Goal: Information Seeking & Learning: Learn about a topic

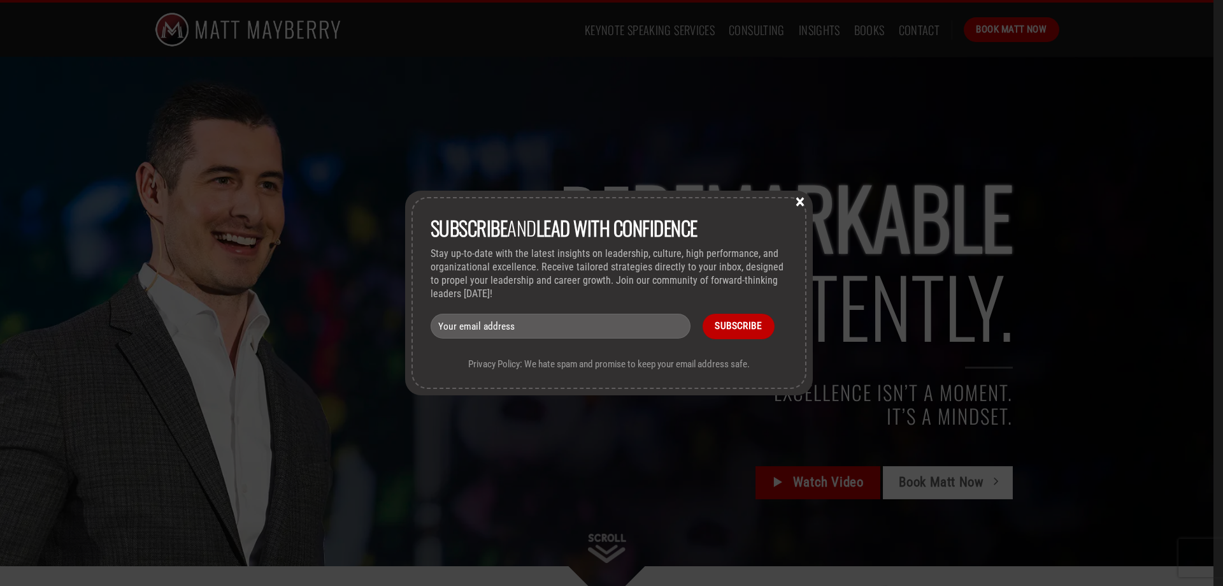
click at [802, 205] on button "×" at bounding box center [800, 200] width 19 height 11
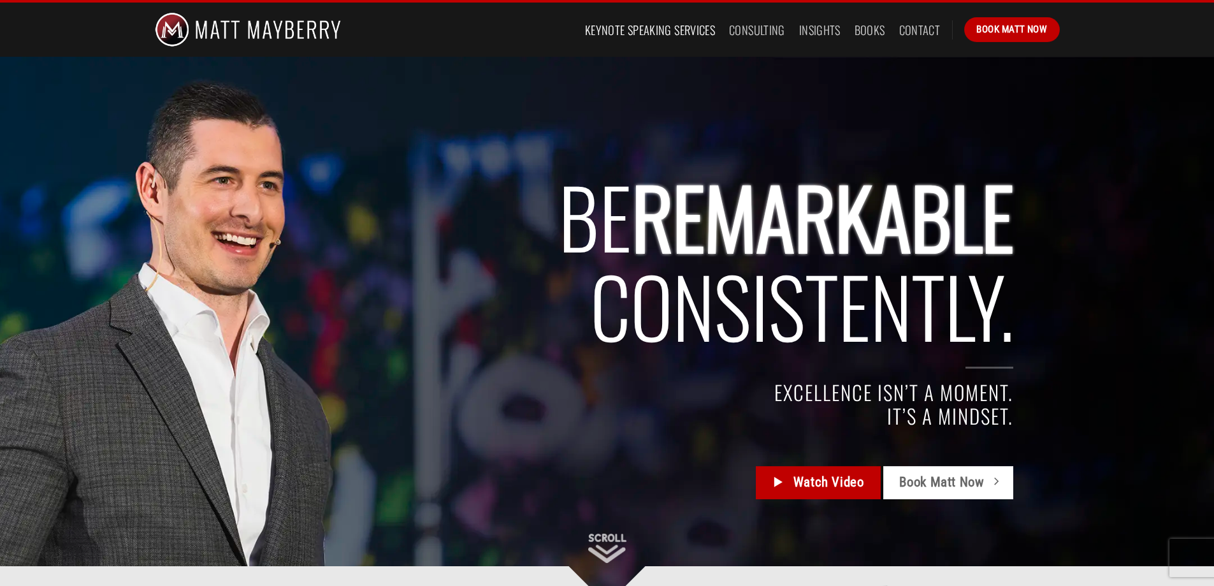
click at [691, 29] on link "Keynote Speaking Services" at bounding box center [650, 29] width 130 height 23
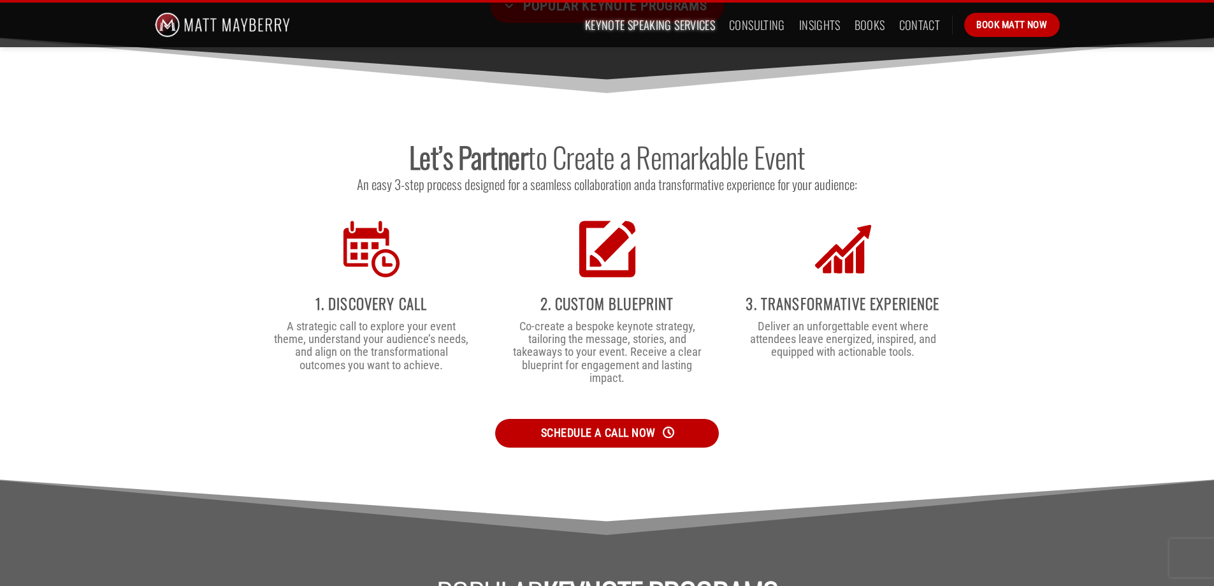
scroll to position [2358, 0]
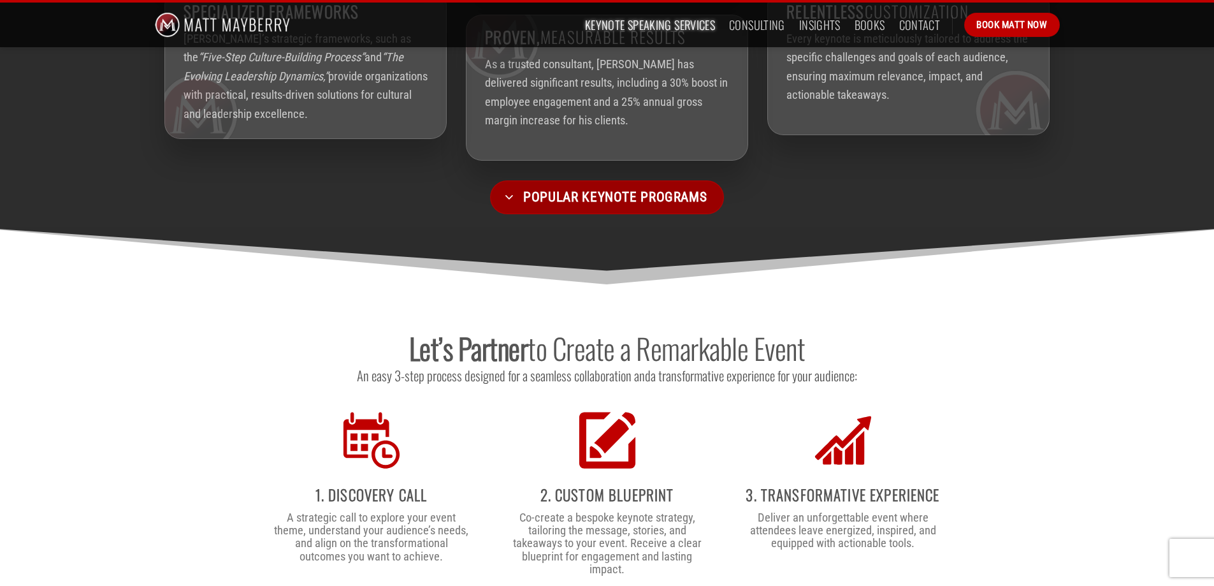
click at [561, 186] on span "Popular Keynote Programs" at bounding box center [615, 197] width 184 height 22
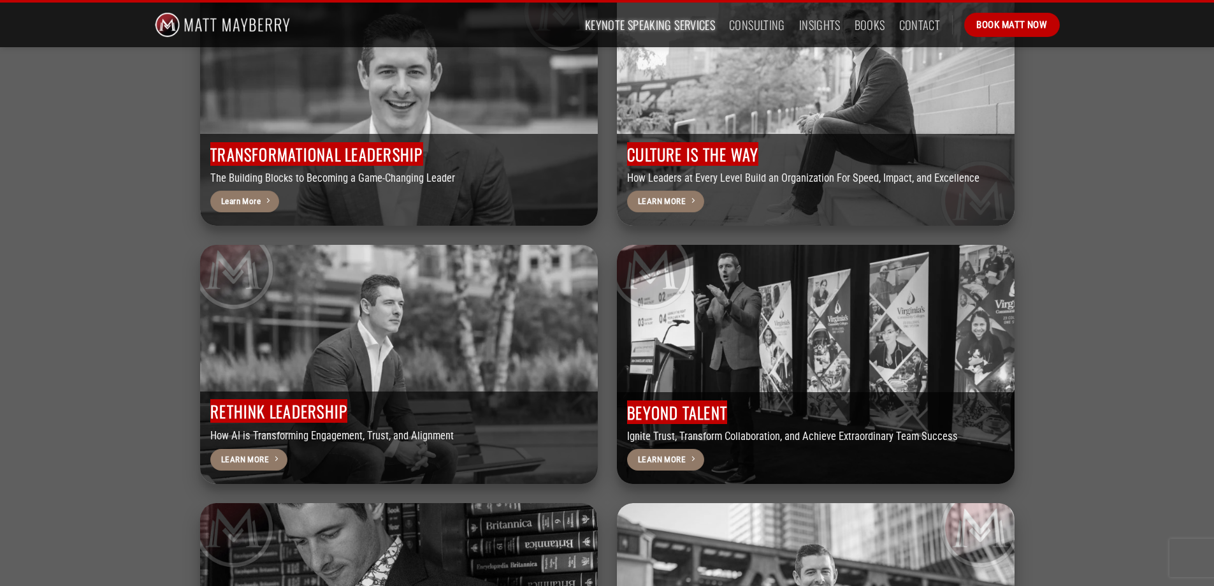
scroll to position [3211, 0]
